Goal: Task Accomplishment & Management: Use online tool/utility

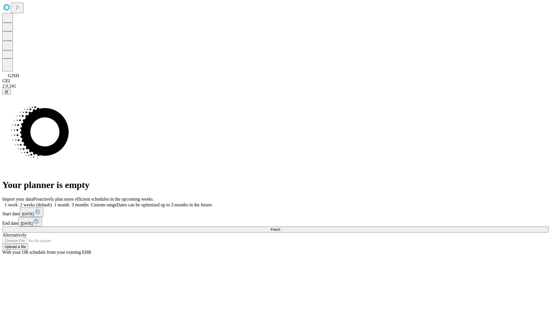
click at [280, 227] on span "Fetch" at bounding box center [275, 229] width 9 height 4
